Goal: Task Accomplishment & Management: Complete application form

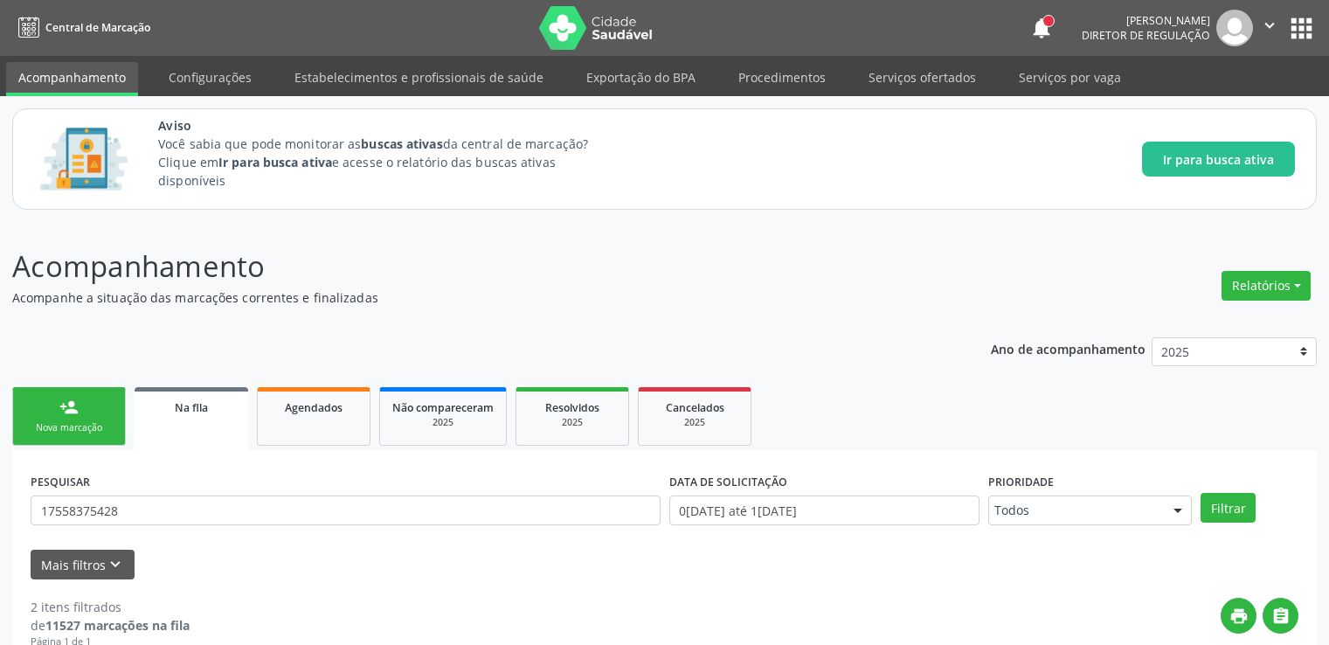
scroll to position [346, 0]
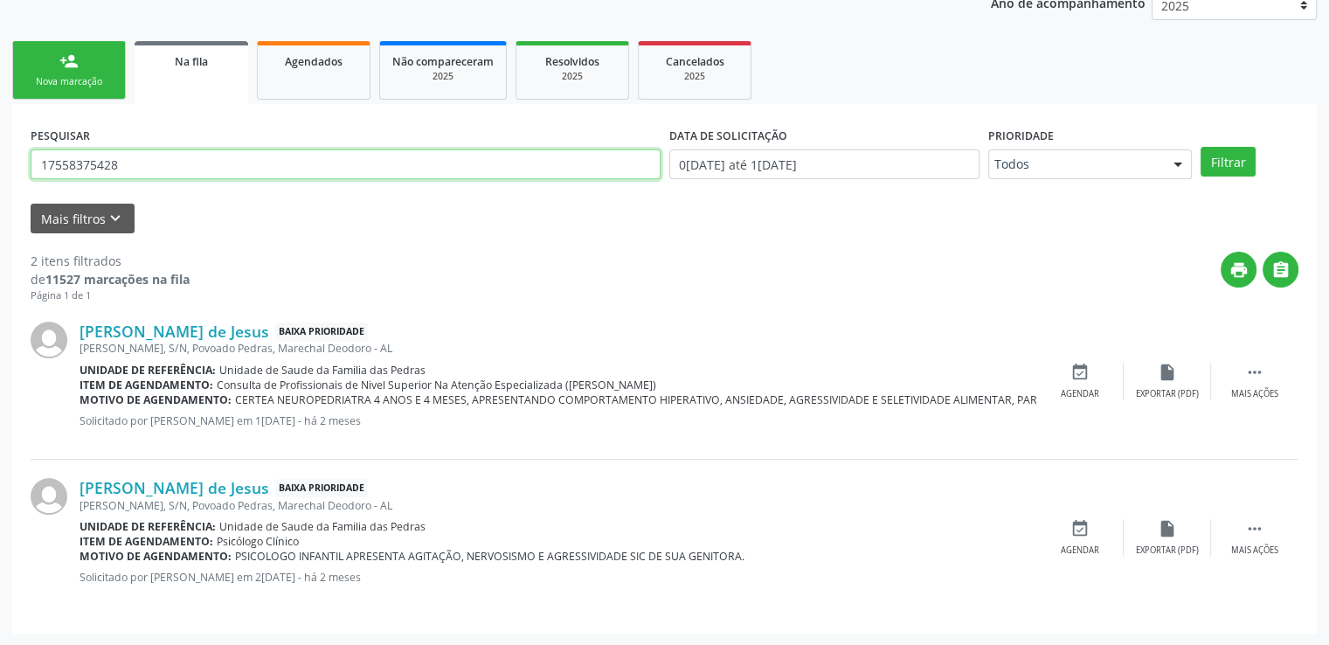
drag, startPoint x: 193, startPoint y: 160, endPoint x: 0, endPoint y: 181, distance: 194.2
click at [0, 181] on div "Acompanhamento Acompanhe a situação das marcações correntes e finalizadas Relat…" at bounding box center [664, 261] width 1329 height 770
paste input "706608005024686"
type input "706608005024686"
click at [1200, 147] on button "Filtrar" at bounding box center [1227, 162] width 55 height 30
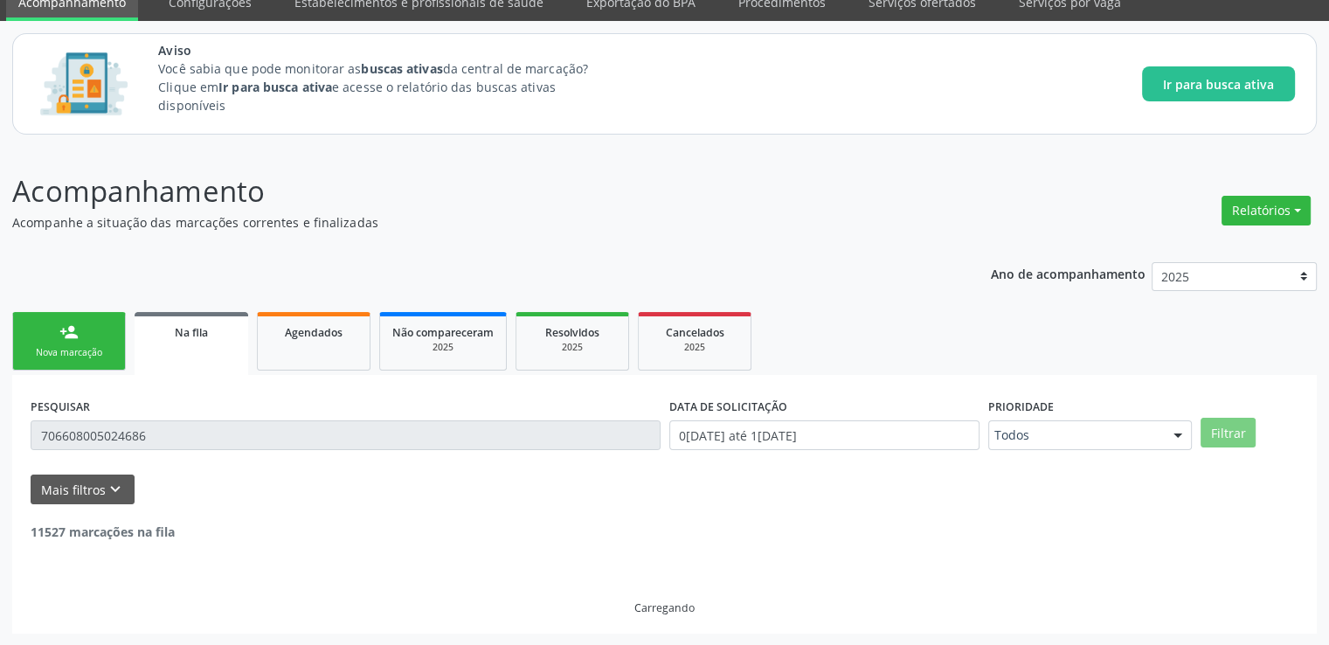
scroll to position [19, 0]
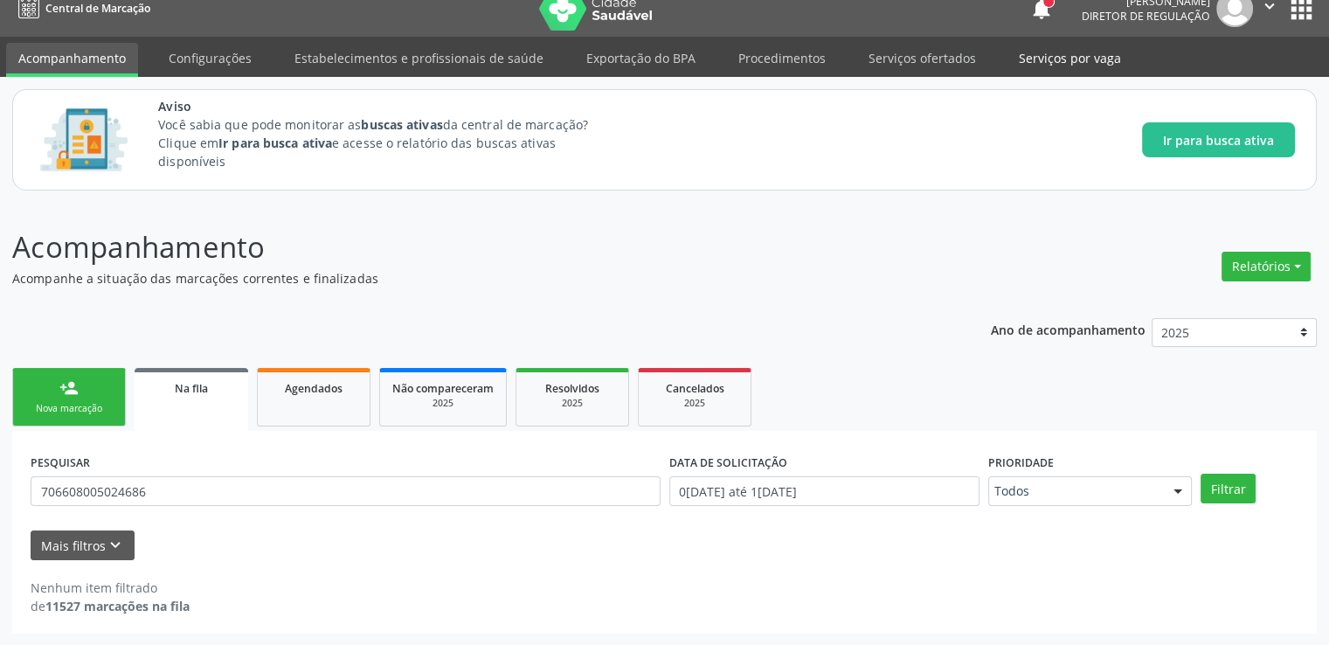
click at [1031, 56] on link "Serviços por vaga" at bounding box center [1069, 58] width 127 height 31
click at [894, 53] on link "Serviços ofertados" at bounding box center [922, 58] width 132 height 31
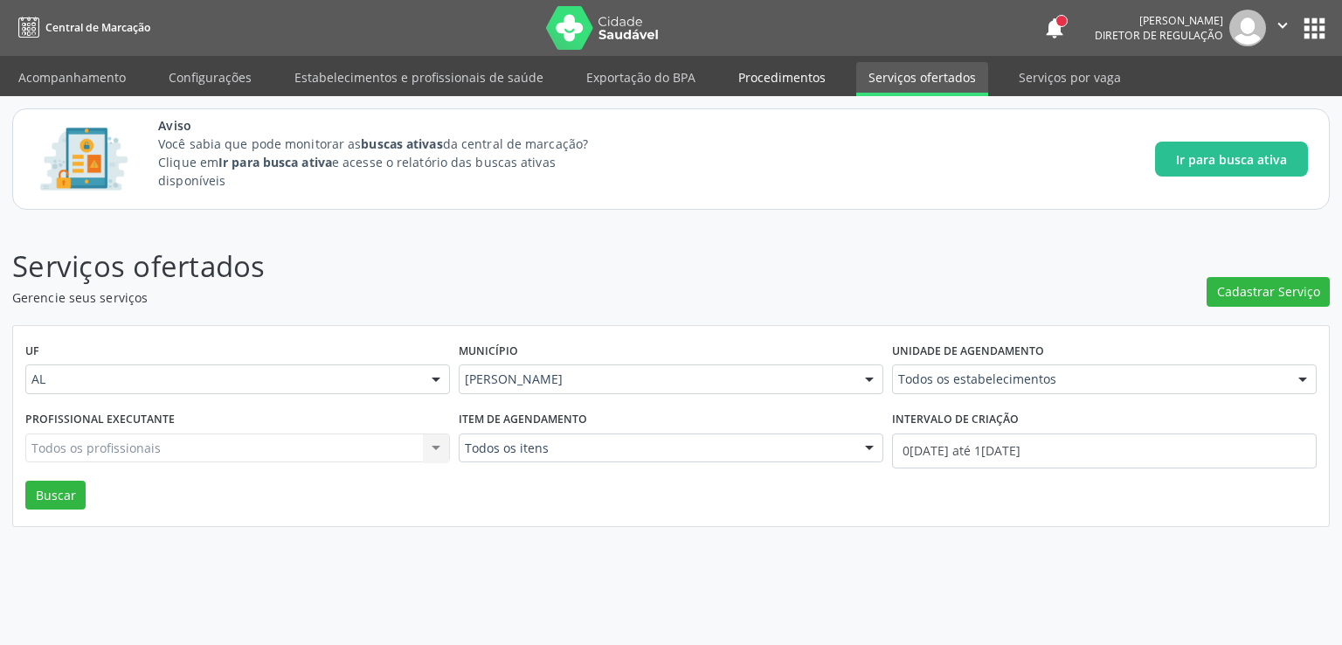
click at [770, 73] on link "Procedimentos" at bounding box center [782, 77] width 112 height 31
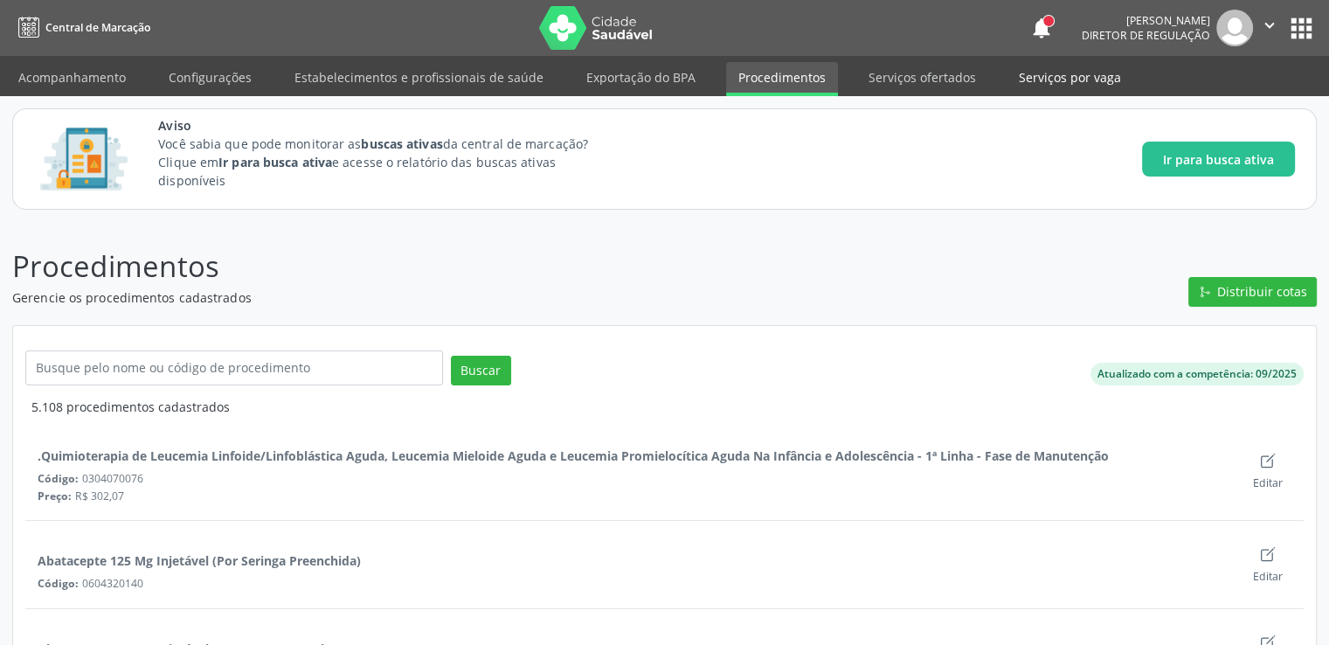
click at [1032, 74] on link "Serviços por vaga" at bounding box center [1069, 77] width 127 height 31
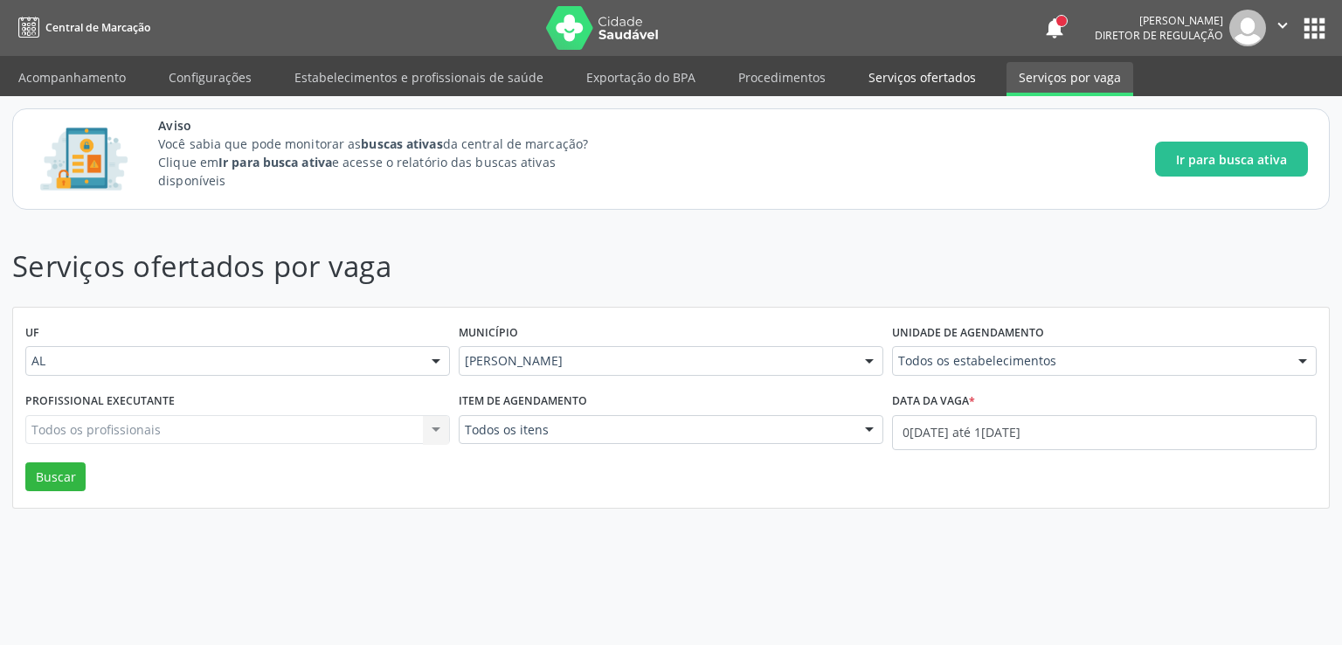
click at [915, 76] on link "Serviços ofertados" at bounding box center [922, 77] width 132 height 31
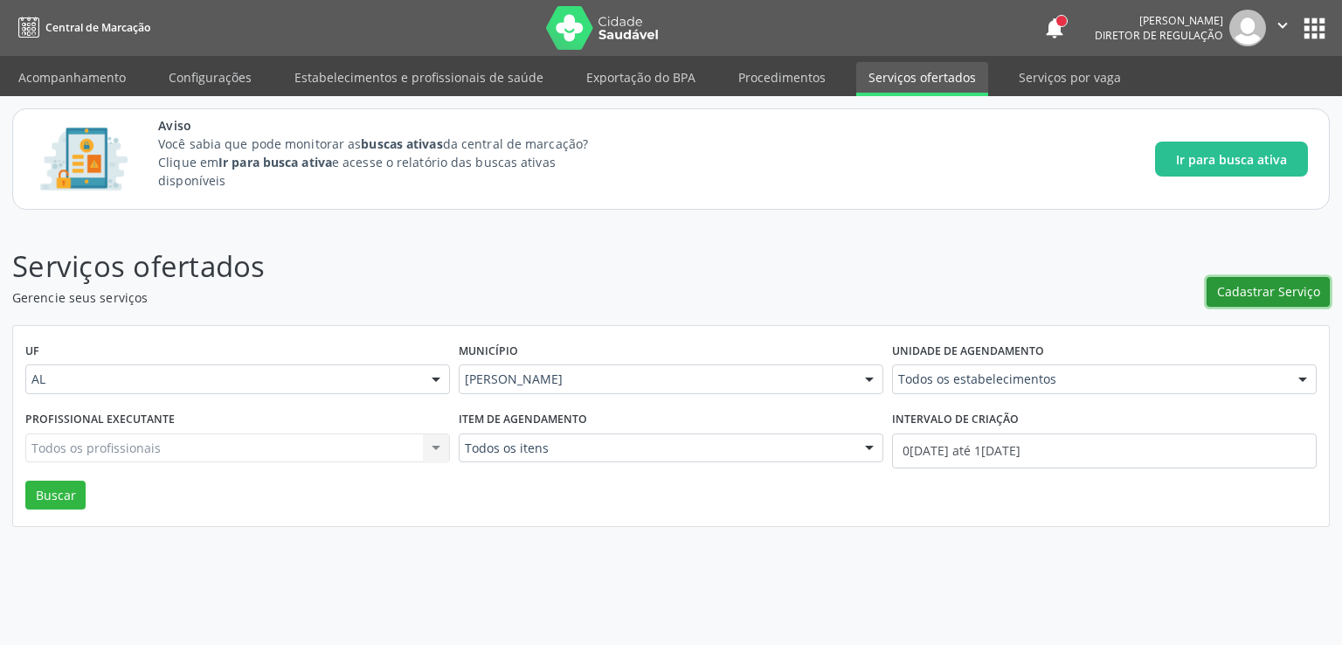
click at [1253, 287] on span "Cadastrar Serviço" at bounding box center [1268, 291] width 103 height 18
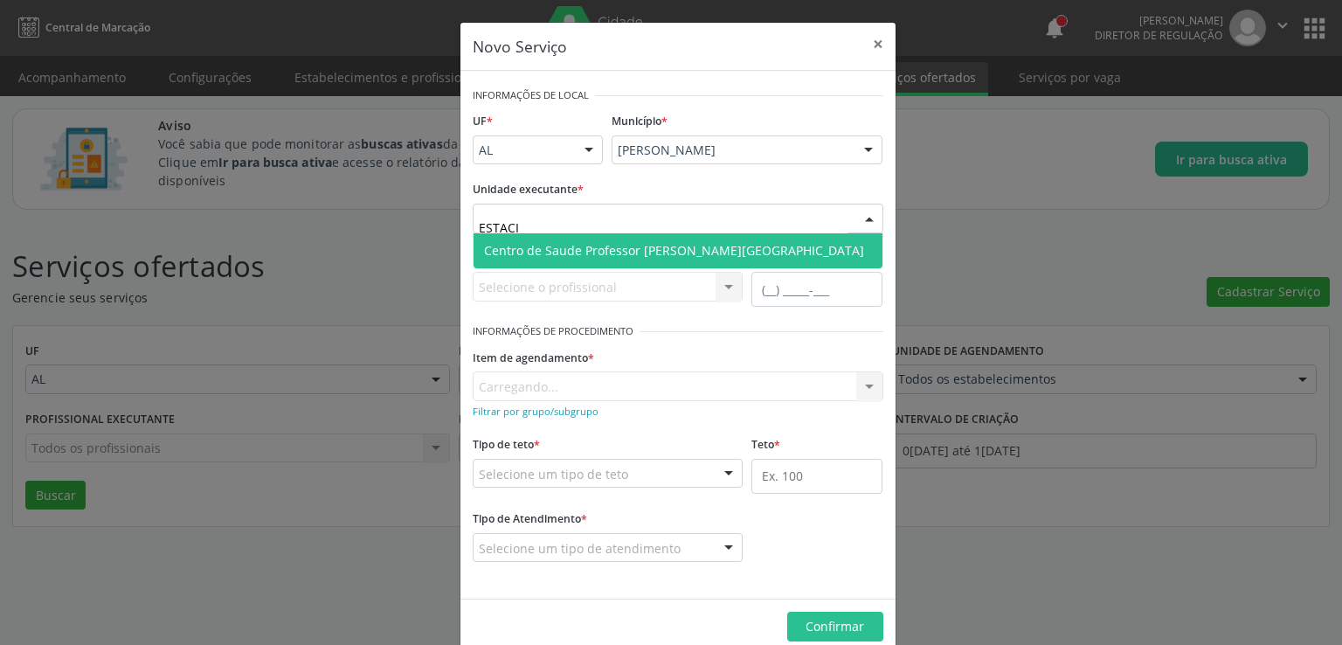
type input "ESTACIO"
click at [576, 246] on span "Centro de Saude Professor [PERSON_NAME][GEOGRAPHIC_DATA]" at bounding box center [674, 250] width 380 height 17
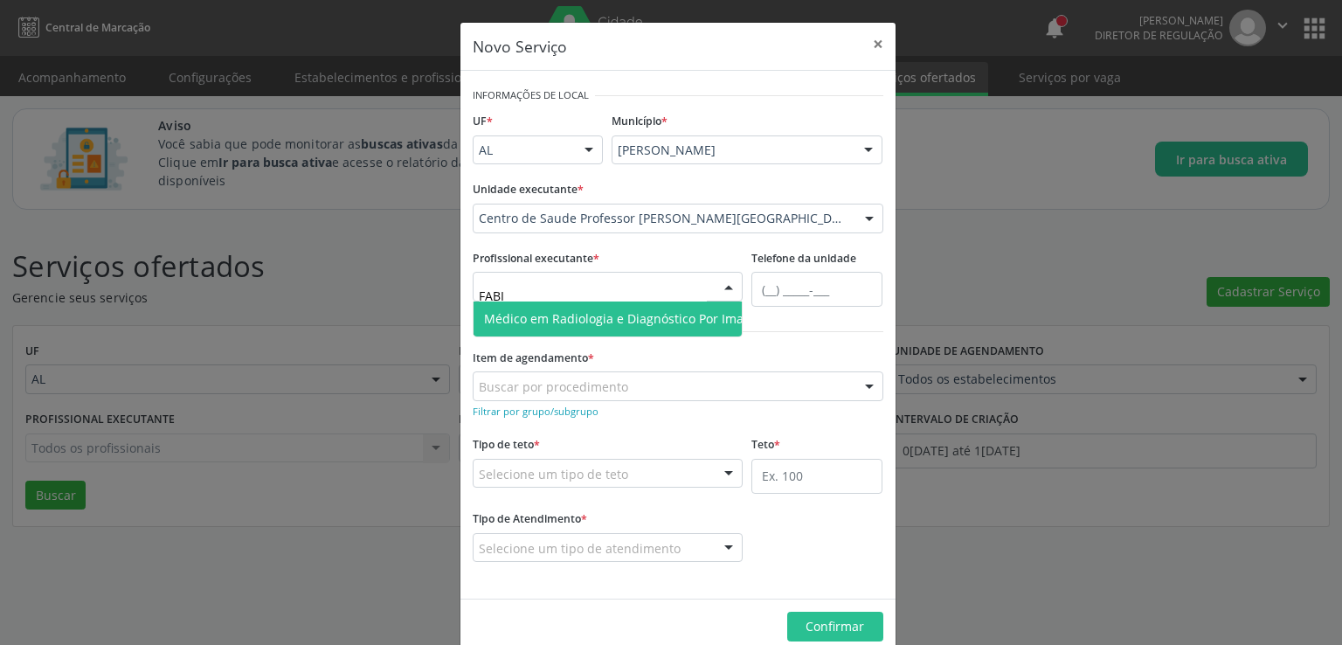
type input "[PERSON_NAME]"
click at [548, 326] on span "Médico em Radiologia e Diagnóstico Por Imagem - [PERSON_NAME]" at bounding box center [681, 318] width 394 height 17
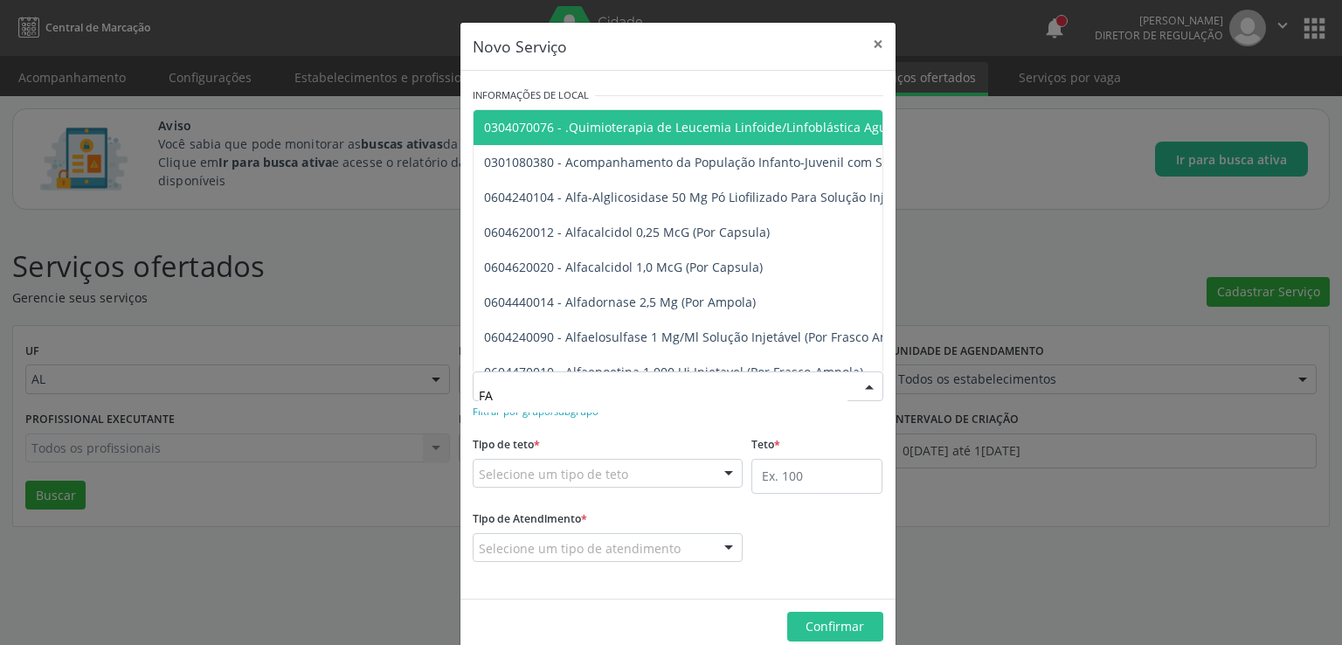
type input "F"
click at [657, 433] on div "Tipo de teto * Selecione um tipo de teto Teto financeiro Teto físico Nenhum res…" at bounding box center [608, 460] width 271 height 56
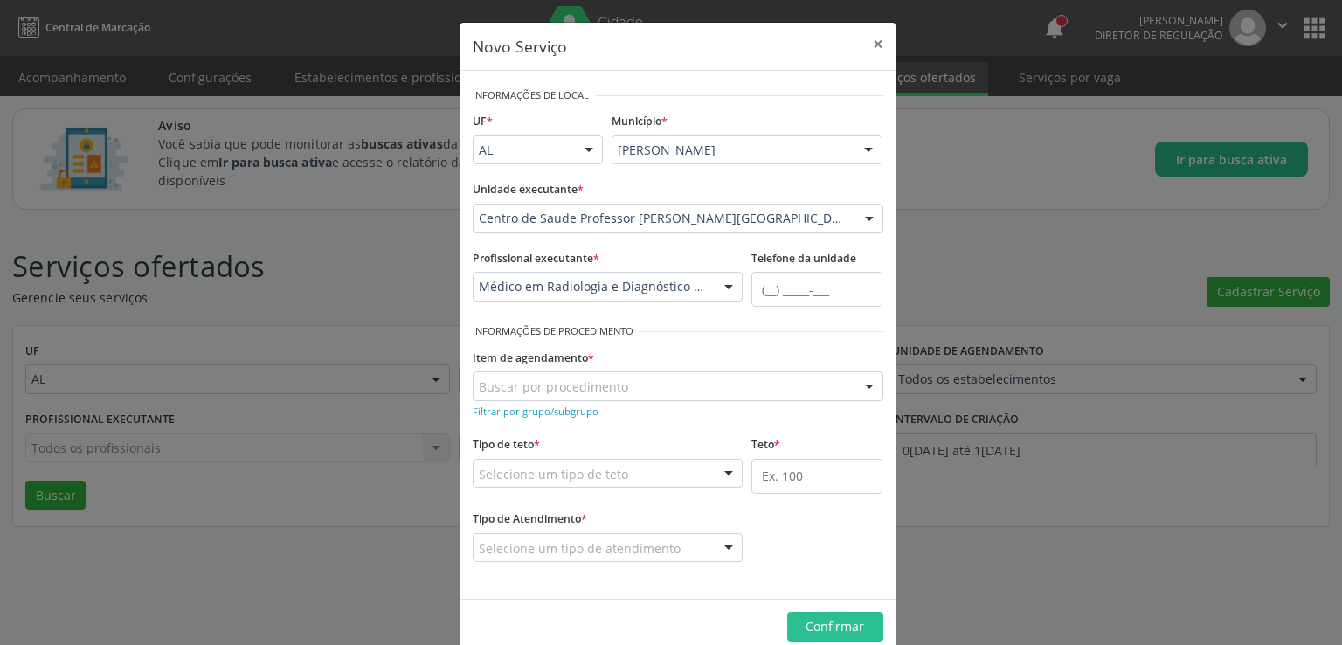
click at [701, 279] on div "Médico em Radiologia e Diagnóstico Por Imagem - [PERSON_NAME]" at bounding box center [608, 287] width 271 height 30
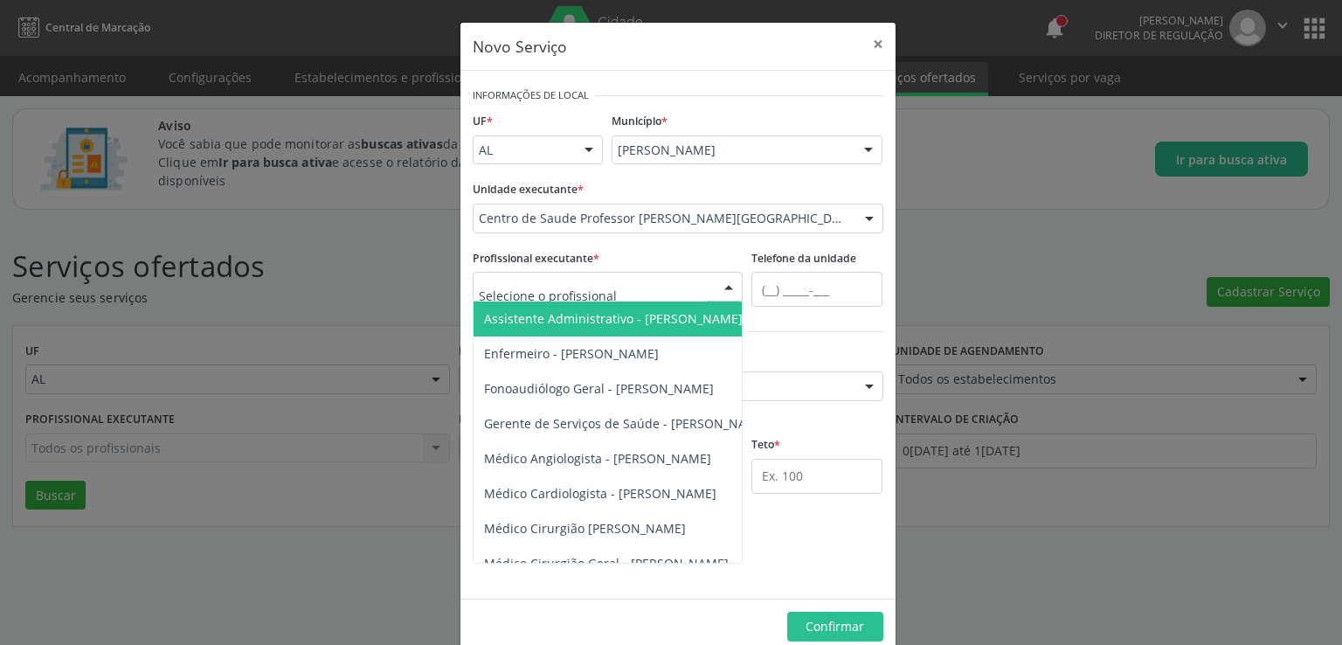
click at [701, 279] on div at bounding box center [608, 287] width 271 height 30
click at [804, 336] on div at bounding box center [761, 331] width 244 height 25
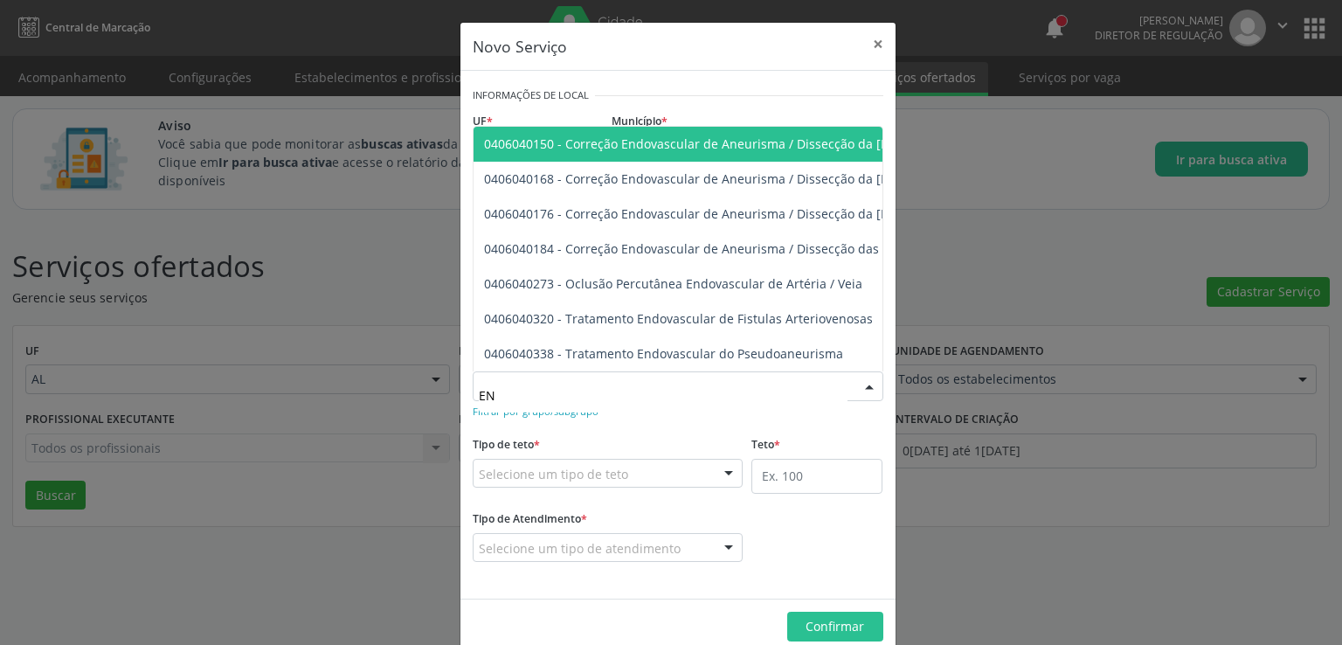
type input "E"
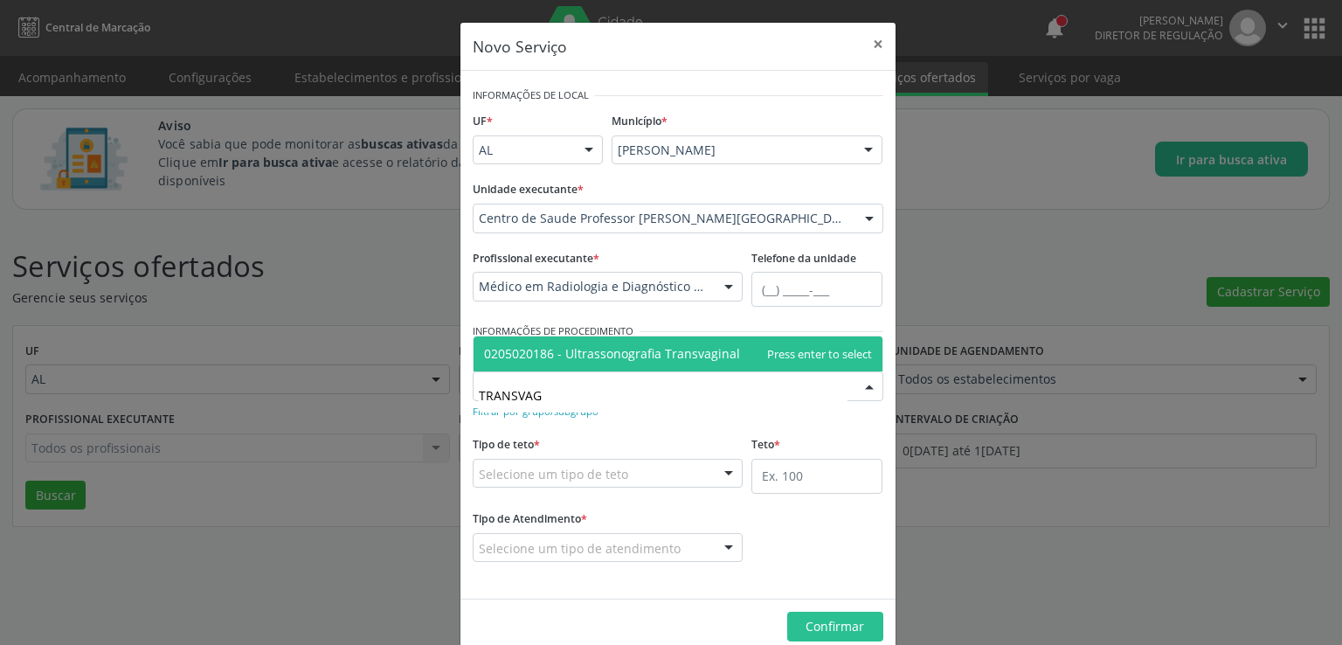
type input "TRANSVAGI"
click at [573, 354] on span "0205020186 - Ultrassonografia Transvaginal" at bounding box center [612, 353] width 256 height 17
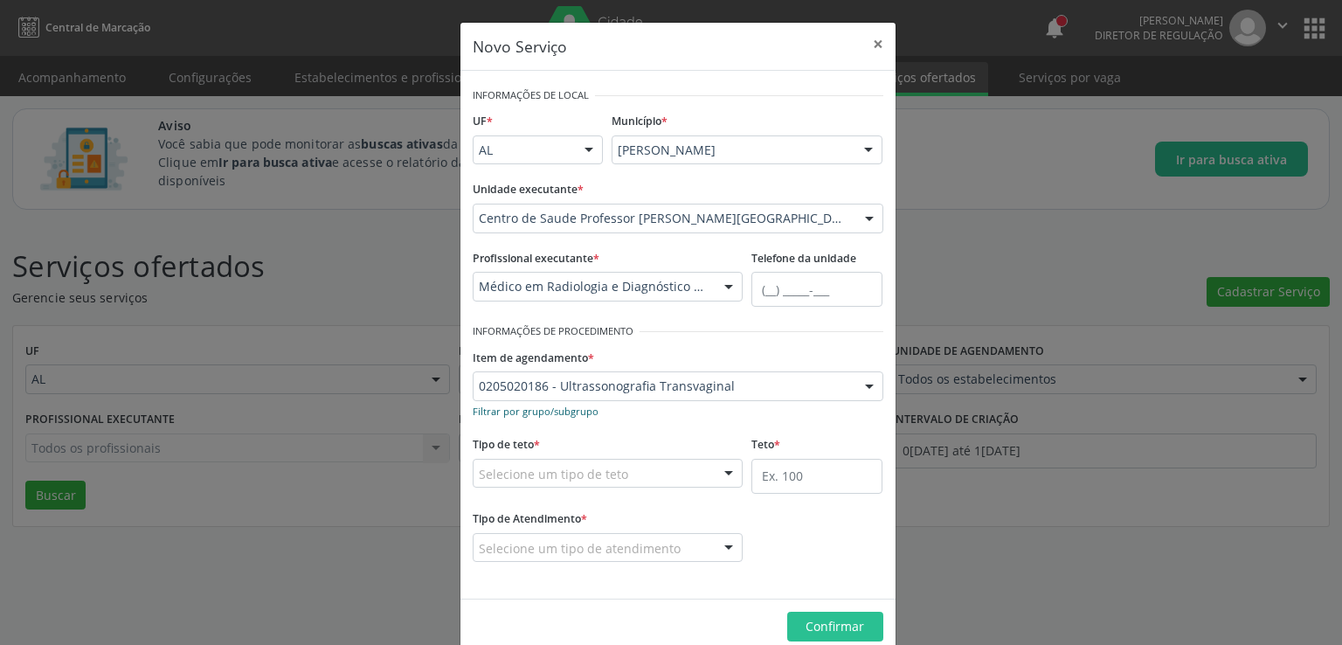
click at [501, 411] on small "Filtrar por grupo/subgrupo" at bounding box center [536, 410] width 126 height 13
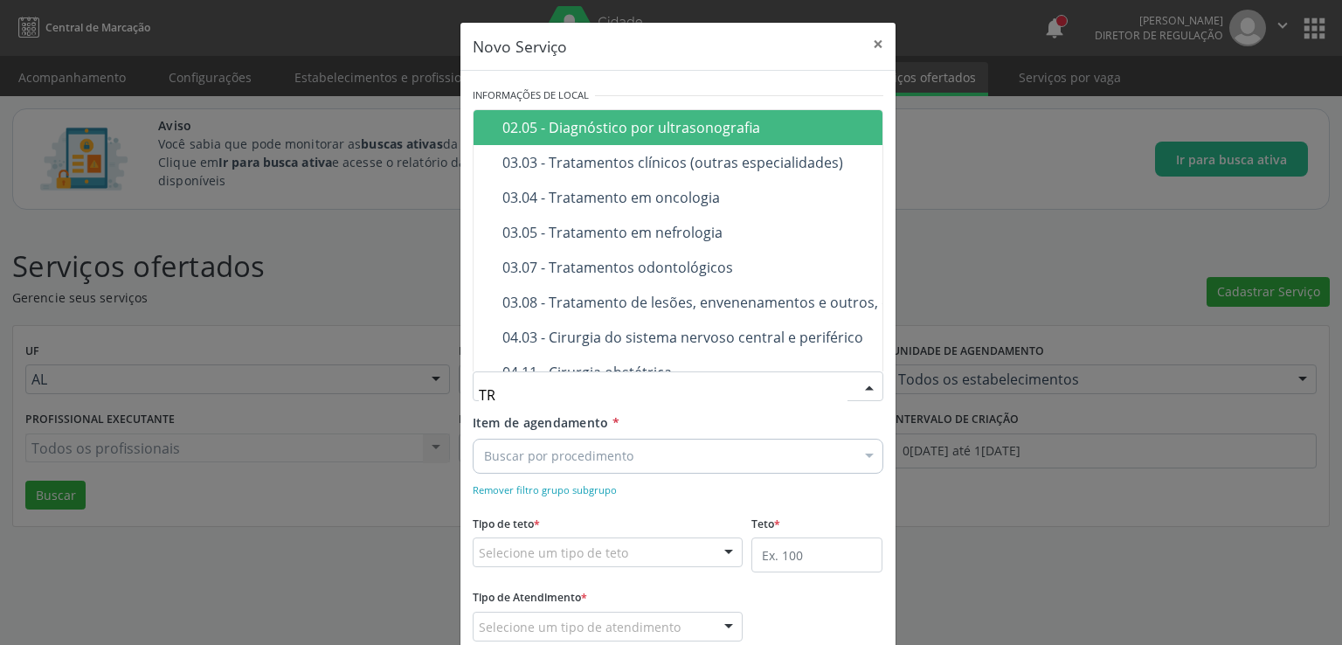
type input "T"
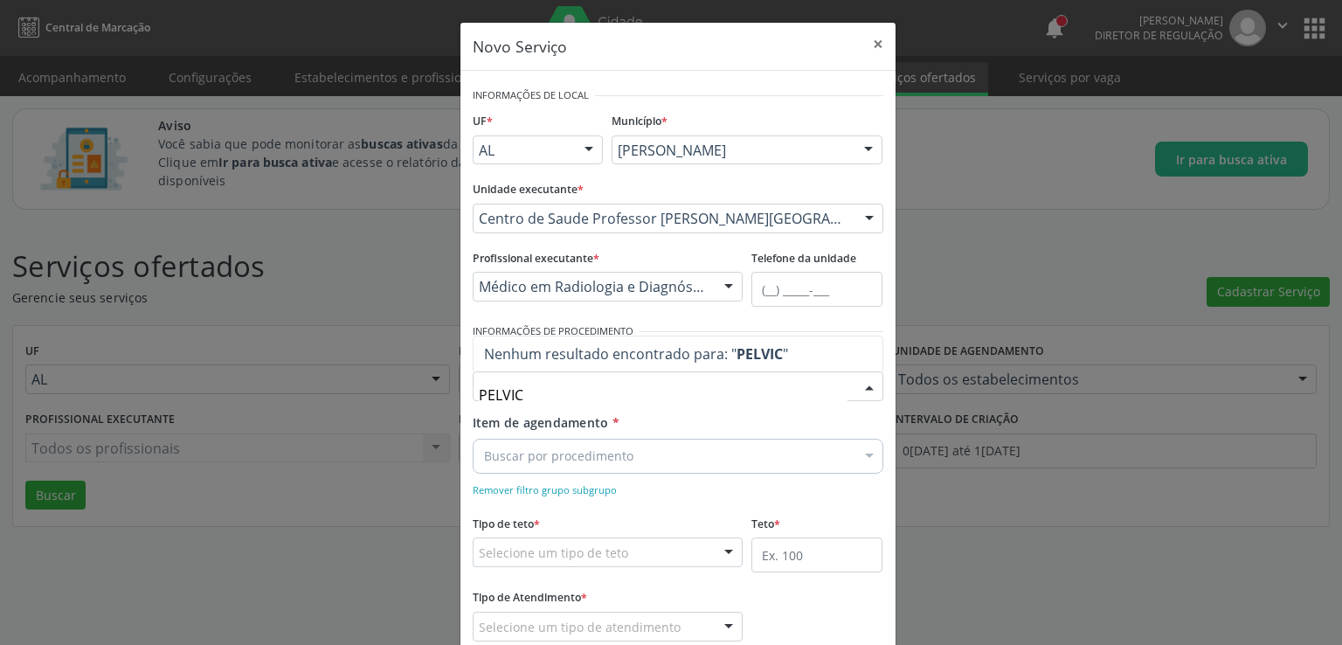
type input "PELVICA"
click at [661, 472] on div "Buscar por procedimento" at bounding box center [678, 455] width 411 height 35
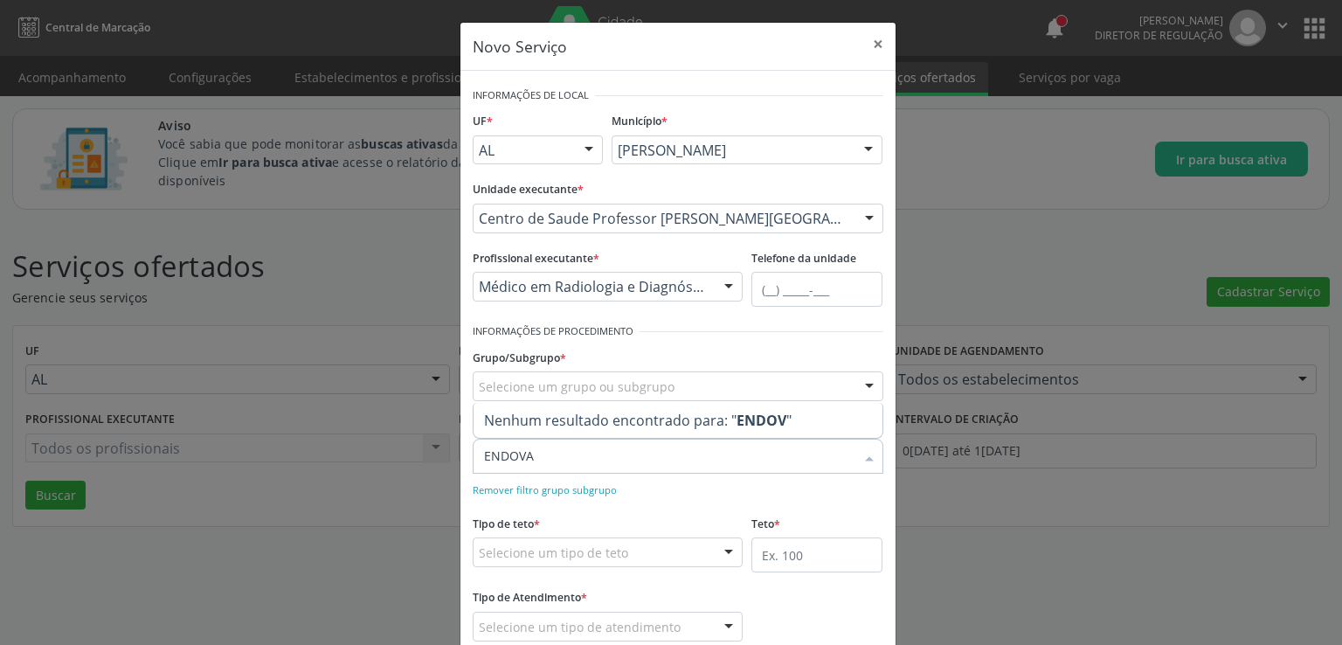
type input "ENDOVAG"
drag, startPoint x: 612, startPoint y: 455, endPoint x: 460, endPoint y: 480, distance: 153.9
click at [468, 480] on div "Item de agendamento * ENDOVAG Selecionar todos Nenhum resultado encontrado para…" at bounding box center [677, 456] width 419 height 86
type input "U"
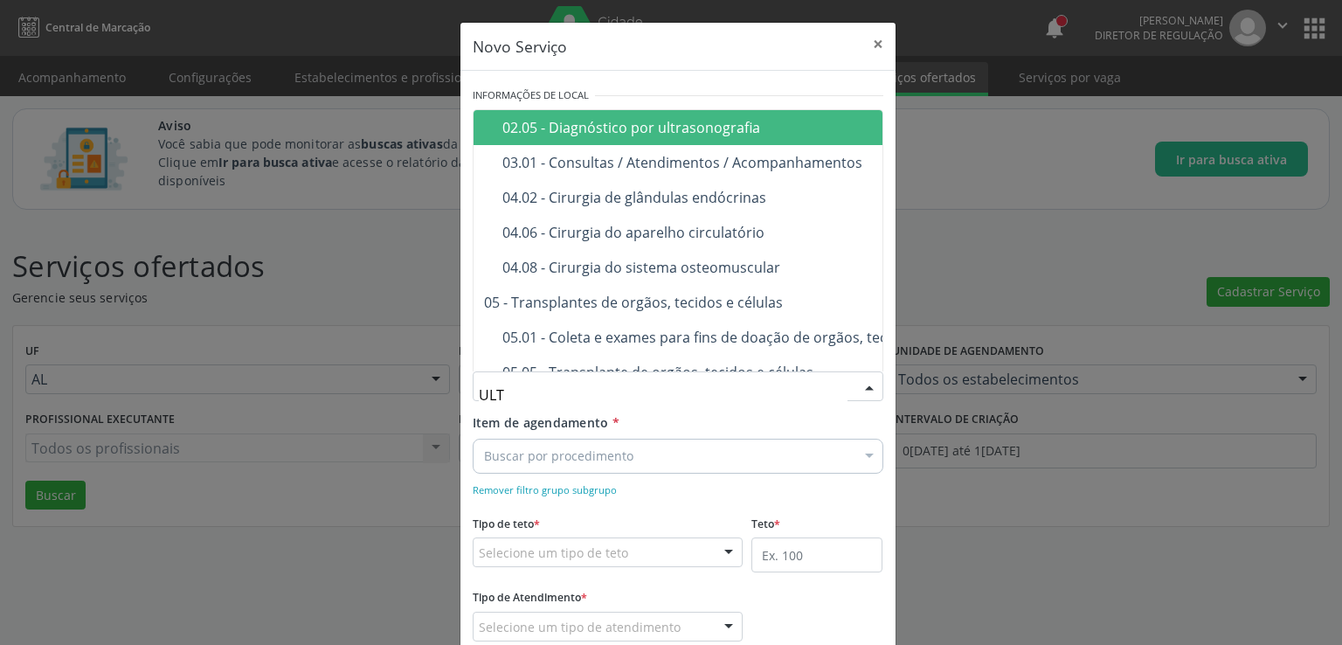
type input "ULTR"
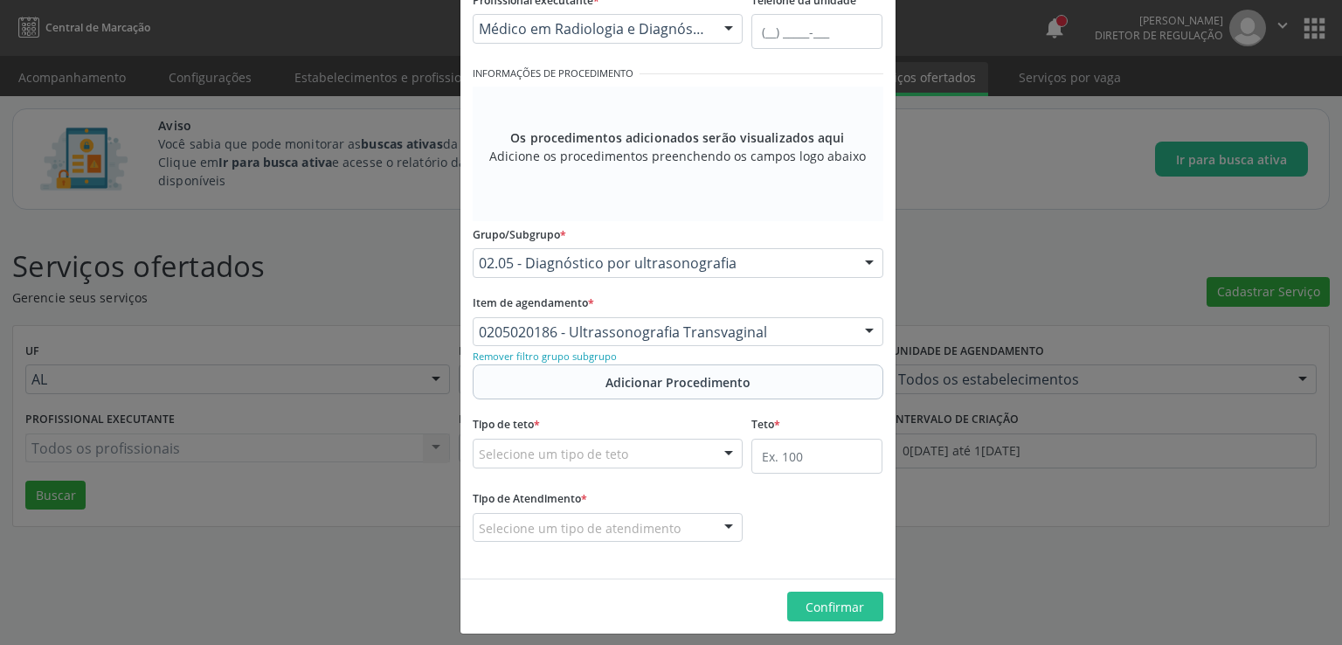
scroll to position [267, 0]
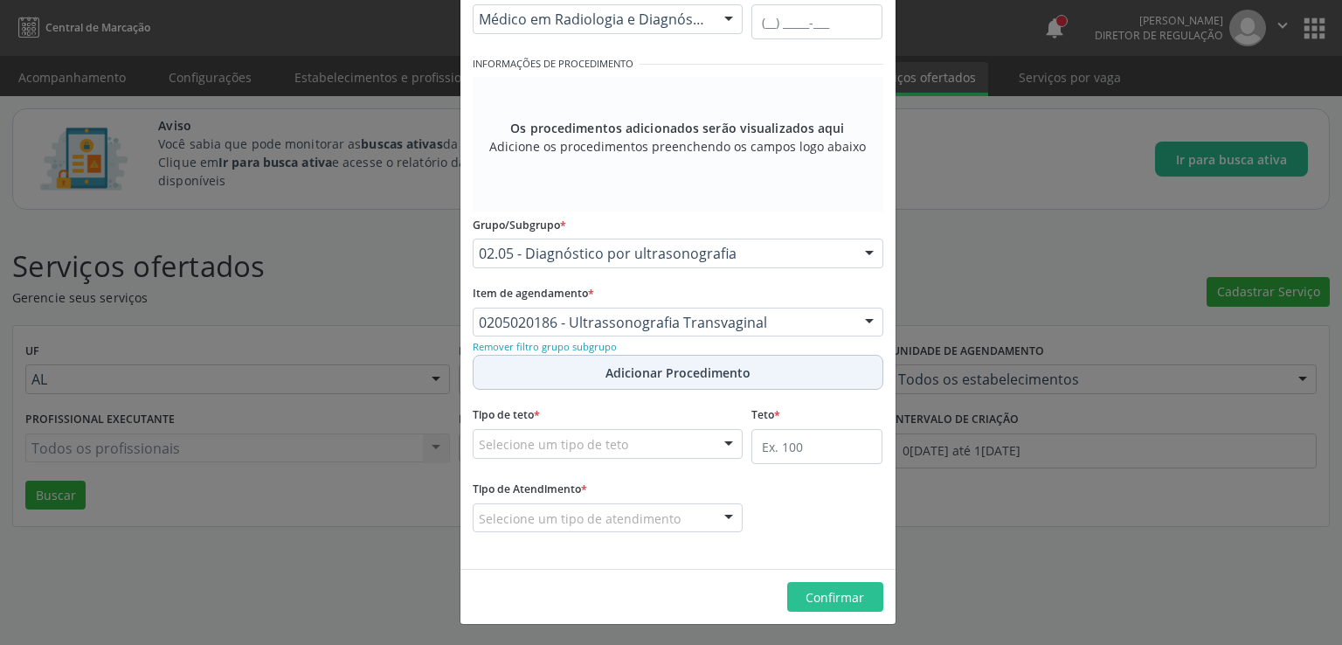
click at [674, 364] on span "Adicionar Procedimento" at bounding box center [677, 372] width 145 height 18
click at [674, 366] on span "Adicionar Procedimento" at bounding box center [677, 372] width 145 height 18
click at [643, 376] on span "Adicionar Procedimento" at bounding box center [677, 372] width 145 height 18
click at [652, 375] on span "Adicionar Procedimento" at bounding box center [677, 372] width 145 height 18
click at [653, 375] on span "Adicionar Procedimento" at bounding box center [677, 372] width 145 height 18
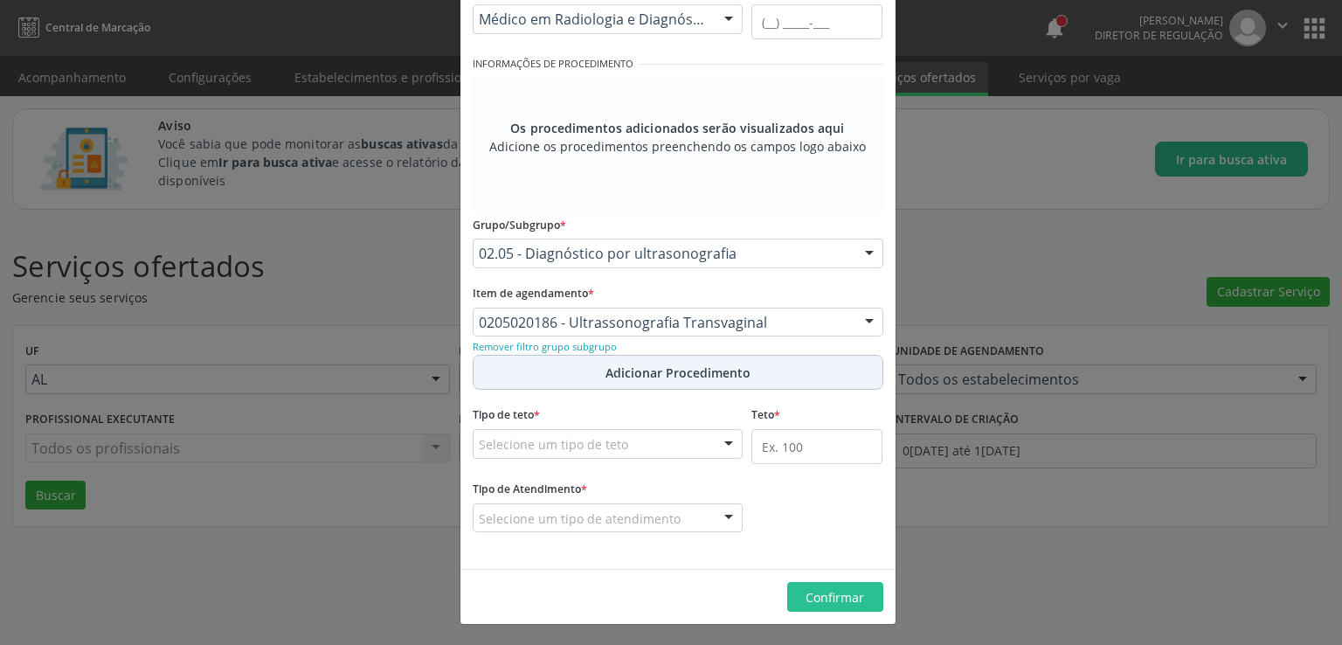
click at [665, 374] on span "Adicionar Procedimento" at bounding box center [677, 372] width 145 height 18
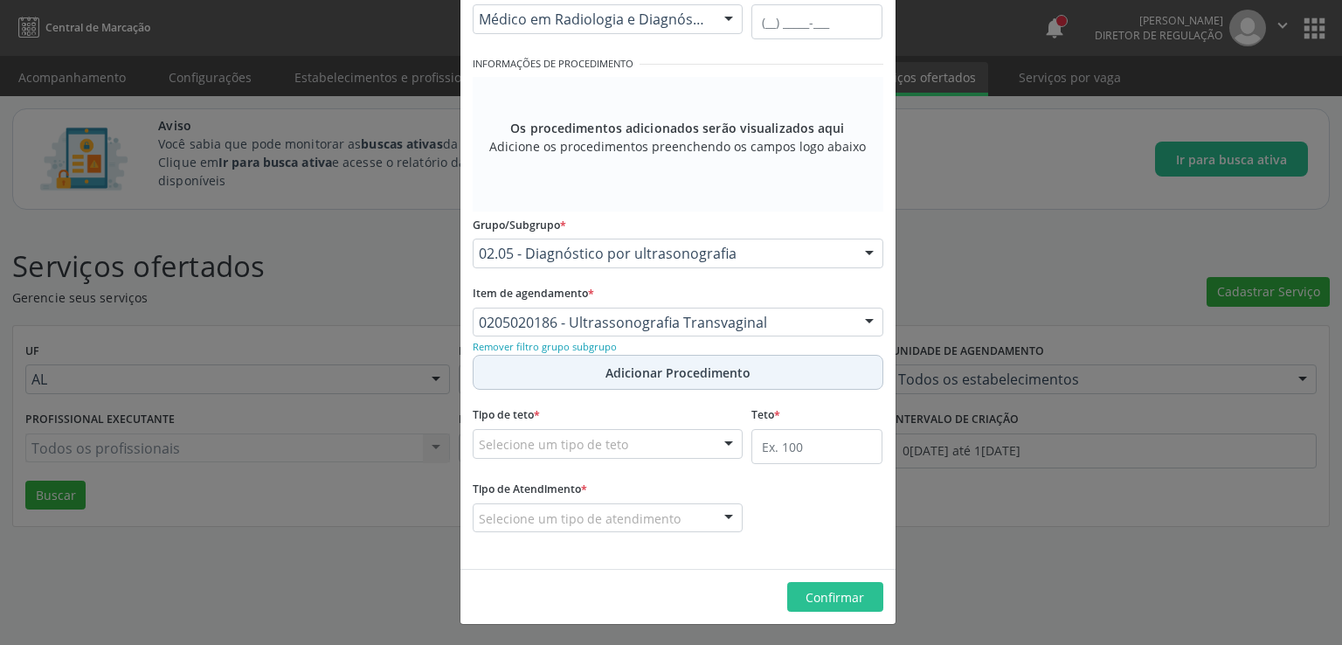
click at [665, 374] on span "Adicionar Procedimento" at bounding box center [677, 372] width 145 height 18
click at [479, 442] on input "text" at bounding box center [479, 452] width 0 height 35
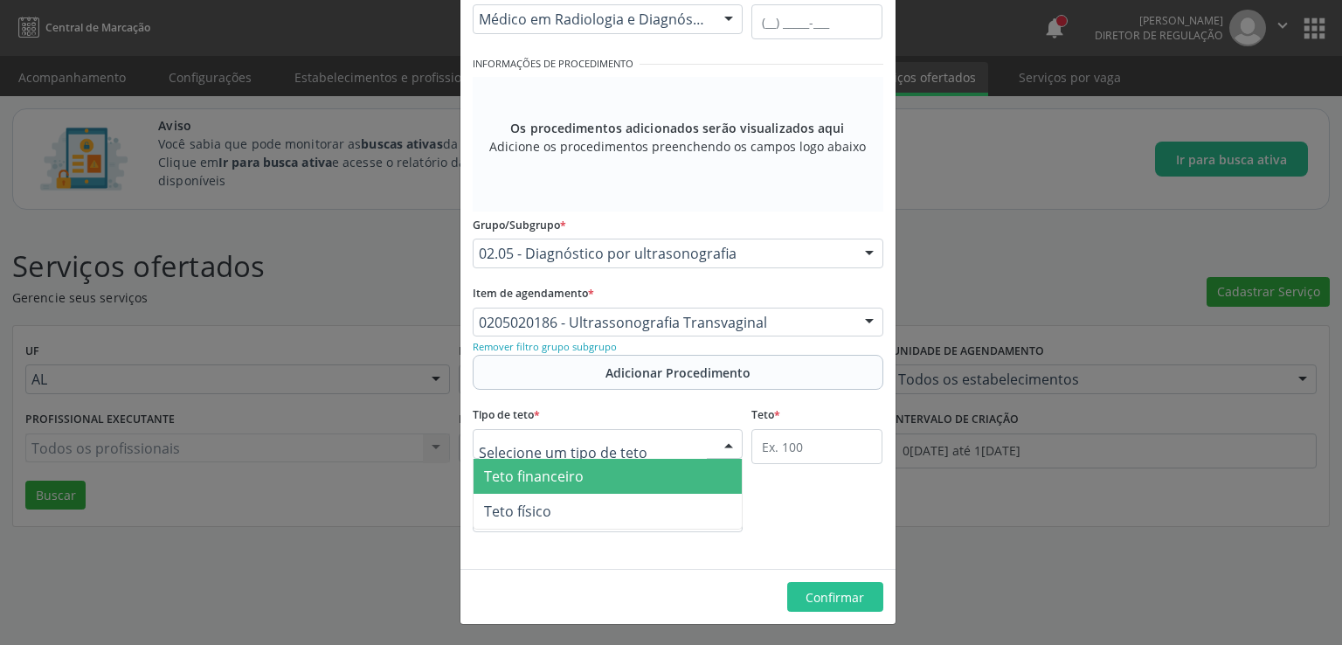
click at [479, 325] on input "text" at bounding box center [479, 331] width 0 height 35
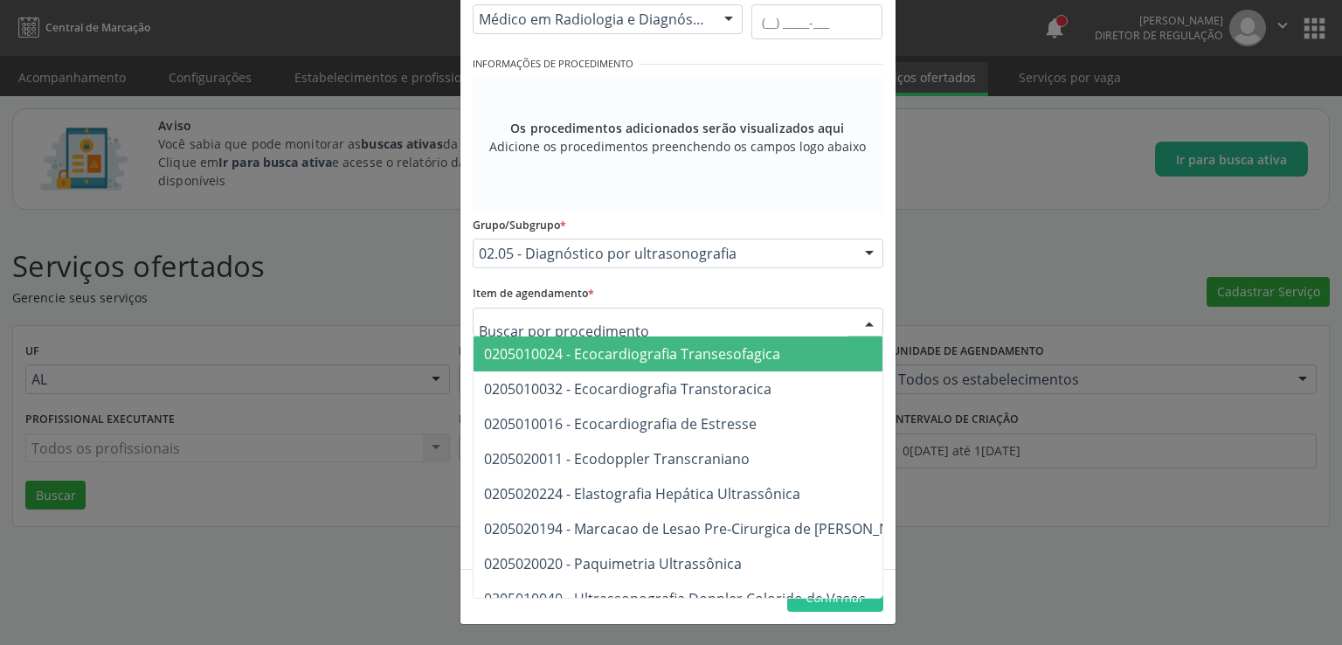
click at [597, 325] on input "text" at bounding box center [663, 331] width 369 height 35
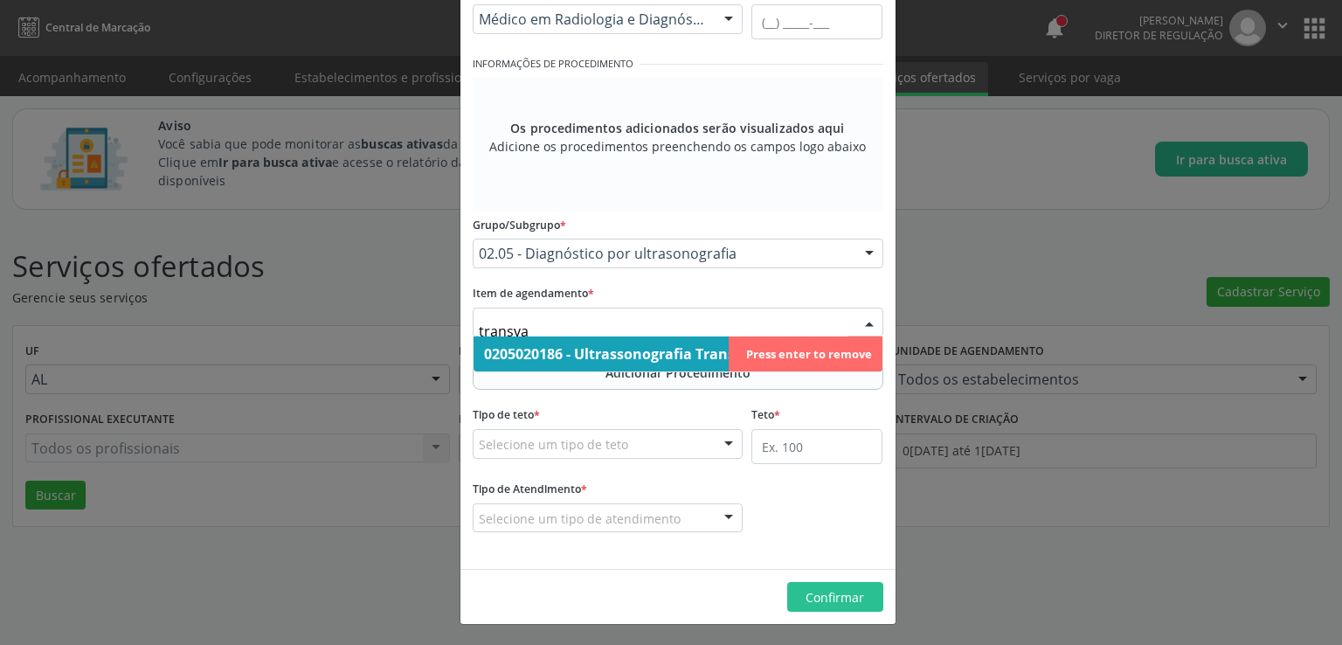
type input "transvag"
click at [578, 354] on span "0205020186 - Ultrassonografia Transvaginal" at bounding box center [635, 353] width 302 height 19
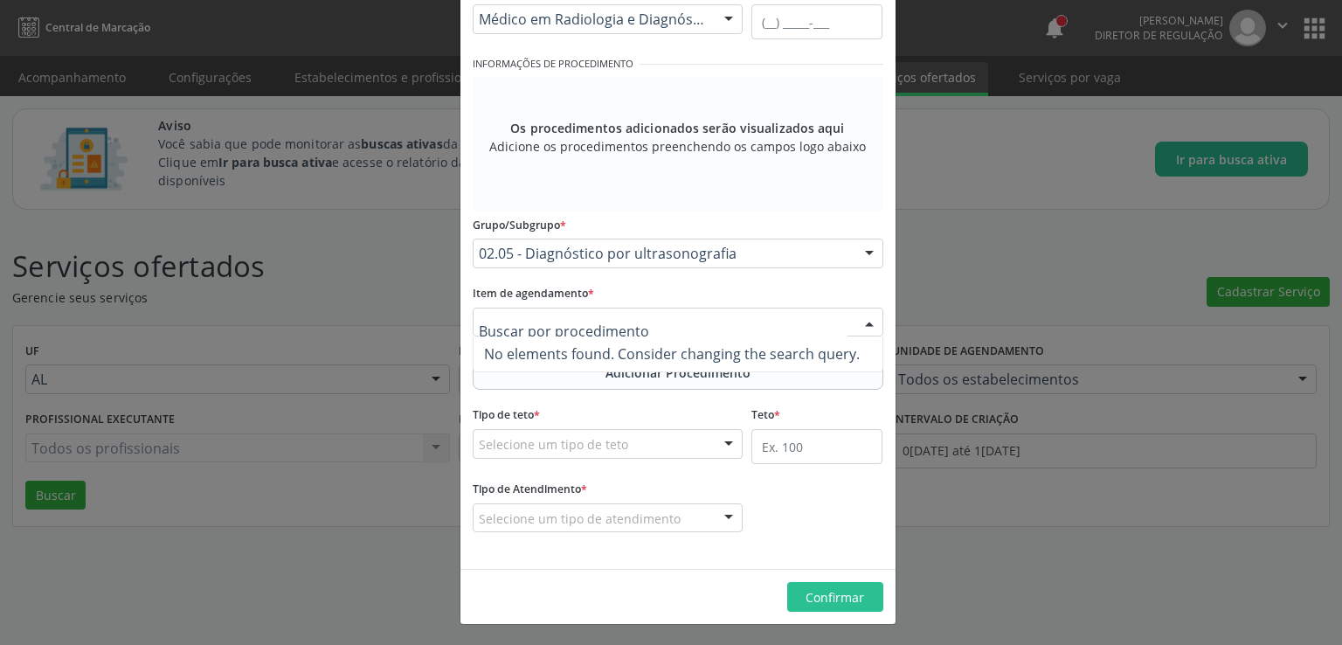
click at [556, 415] on form "Informações de Local UF * AL AL Nenhum resultado encontrado para: " " Não há ne…" at bounding box center [678, 187] width 411 height 742
type input "e"
click at [594, 293] on div "Item de agendamento * Buscar por procedimento 0205010024 - Ecocardiografia Tran…" at bounding box center [678, 308] width 411 height 56
click at [702, 267] on div "Grupo/Subgrupo * 02.05 - Diagnóstico por ultrasonografia 01 - Ações de promoção…" at bounding box center [677, 245] width 419 height 68
click at [705, 121] on span "Os procedimentos adicionados serão visualizados aqui" at bounding box center [677, 128] width 334 height 18
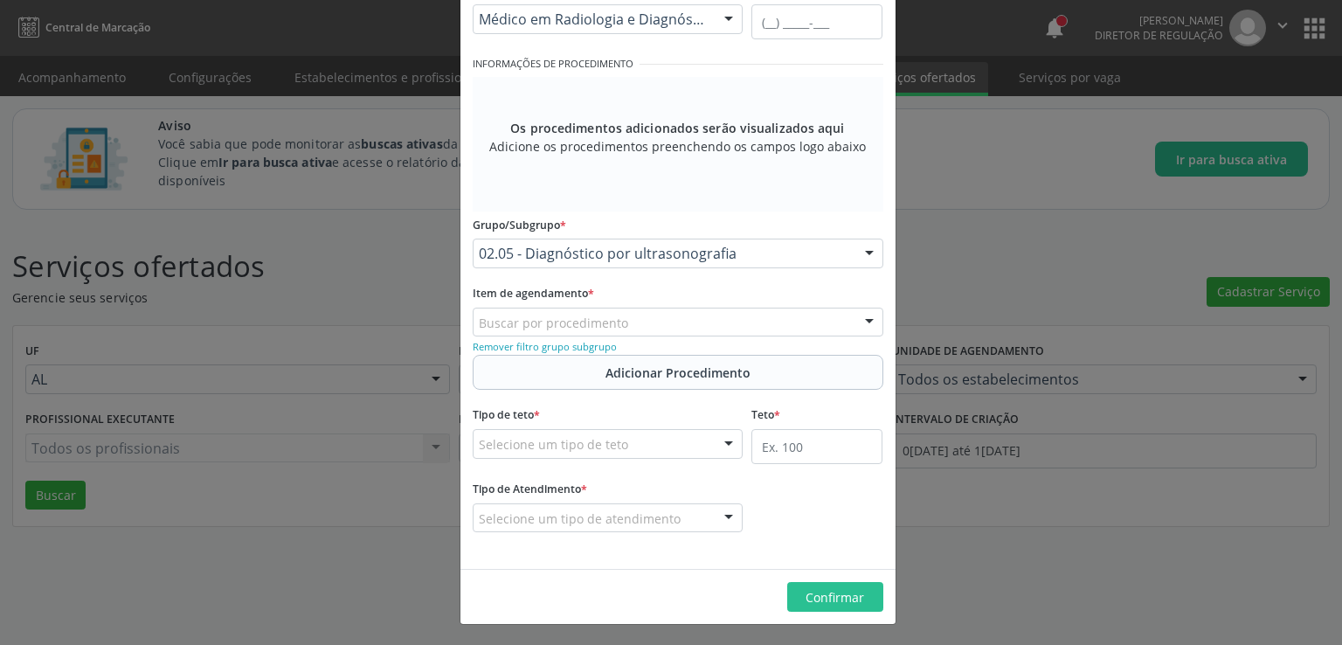
click at [705, 121] on span "Os procedimentos adicionados serão visualizados aqui" at bounding box center [677, 128] width 334 height 18
click at [479, 321] on input "text" at bounding box center [479, 331] width 0 height 35
type input "e"
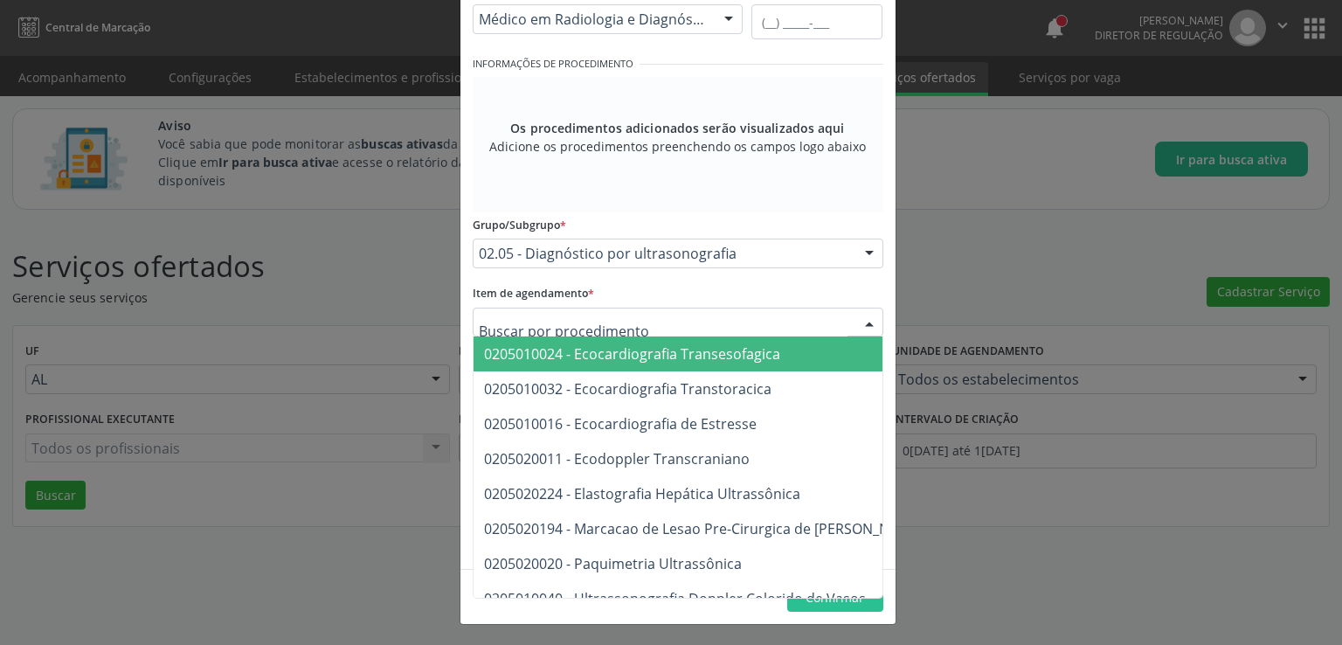
click at [699, 183] on div "Os procedimentos adicionados serão visualizados aqui Adicione os procedimentos …" at bounding box center [678, 144] width 411 height 135
